Goal: Use online tool/utility: Utilize a website feature to perform a specific function

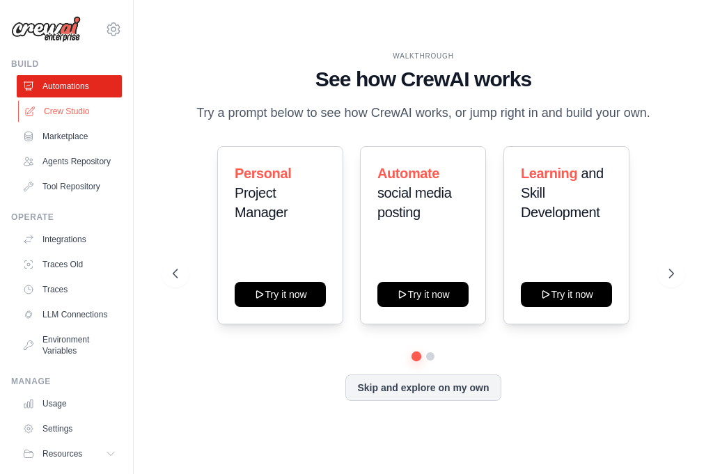
click at [68, 115] on link "Crew Studio" at bounding box center [70, 111] width 105 height 22
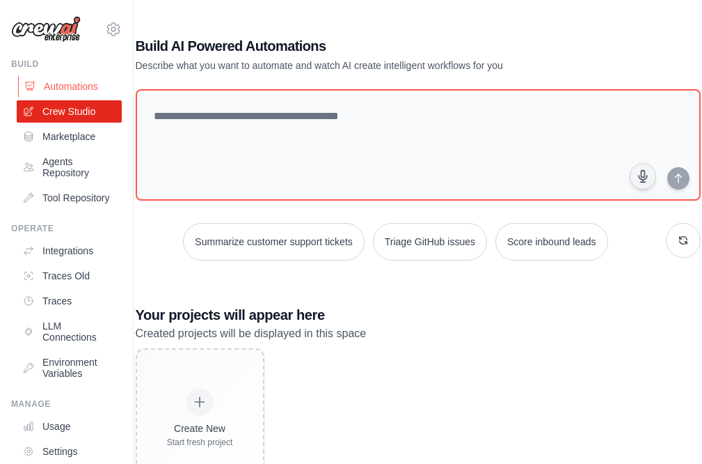
click at [52, 91] on link "Automations" at bounding box center [70, 86] width 105 height 22
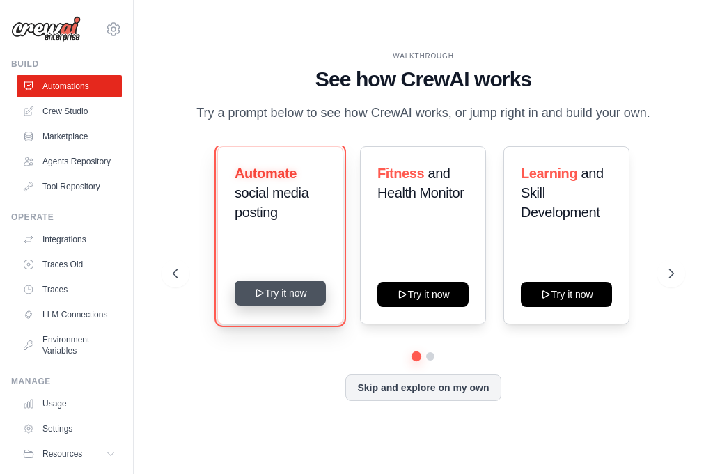
click at [308, 306] on button "Try it now" at bounding box center [280, 293] width 91 height 25
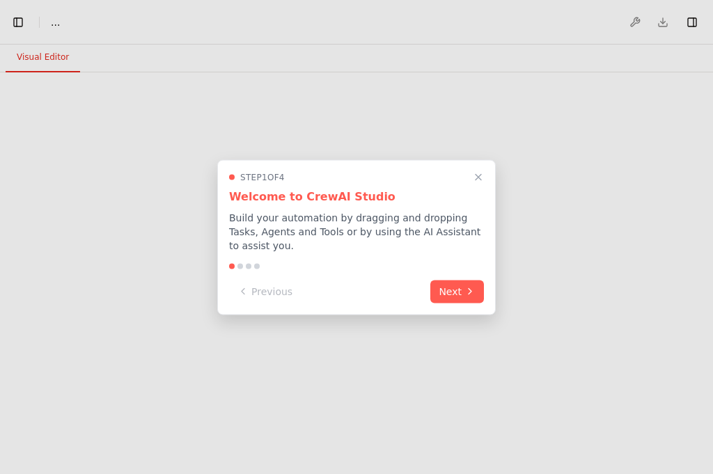
select select "****"
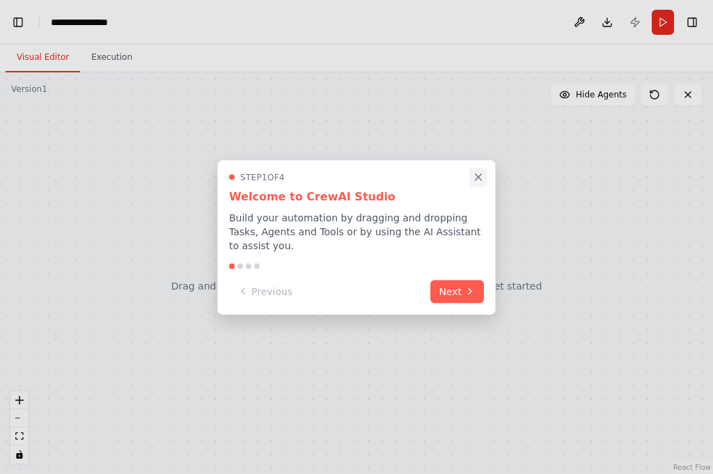
click at [476, 175] on button "Close walkthrough" at bounding box center [478, 177] width 18 height 18
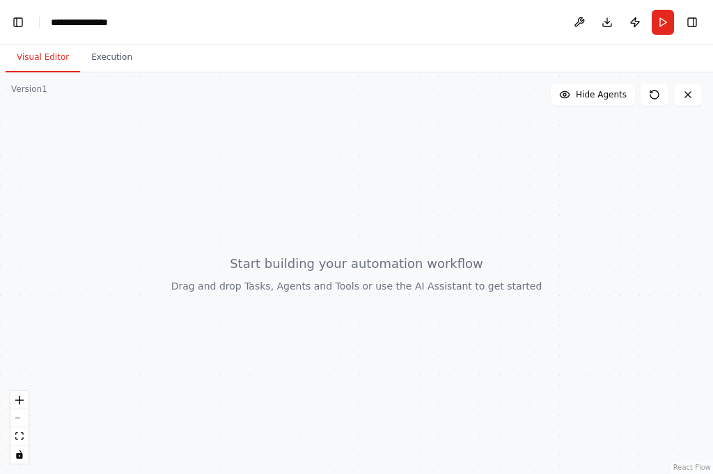
scroll to position [1874, 0]
drag, startPoint x: 384, startPoint y: 189, endPoint x: 403, endPoint y: 249, distance: 62.3
click at [538, 233] on div at bounding box center [356, 273] width 713 height 402
click at [543, 273] on div at bounding box center [356, 273] width 713 height 402
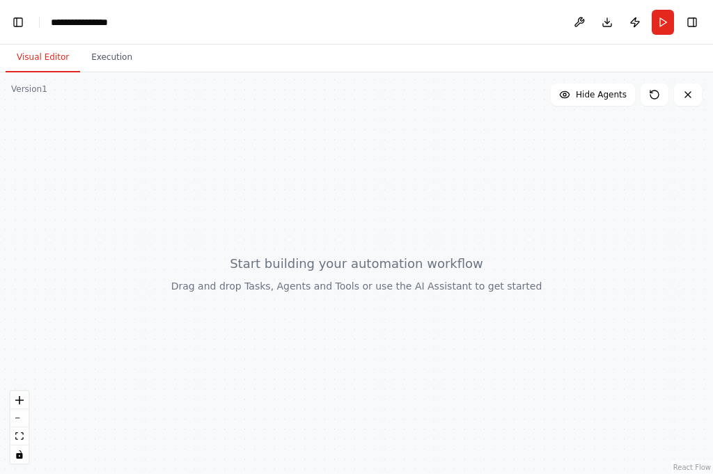
click at [543, 273] on div at bounding box center [356, 273] width 713 height 402
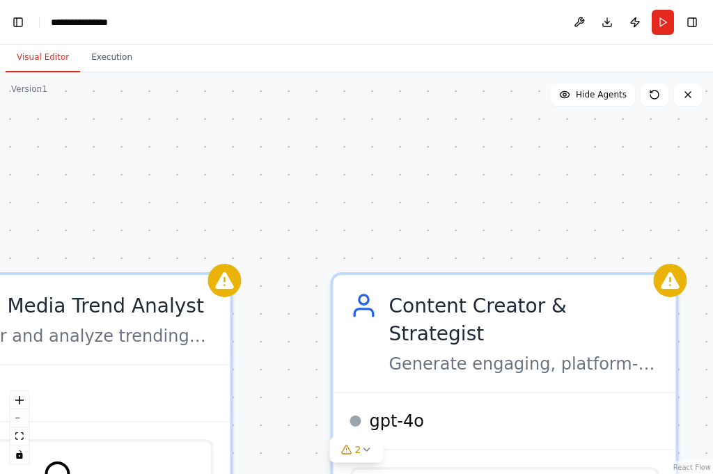
scroll to position [10841, 0]
